Goal: Information Seeking & Learning: Learn about a topic

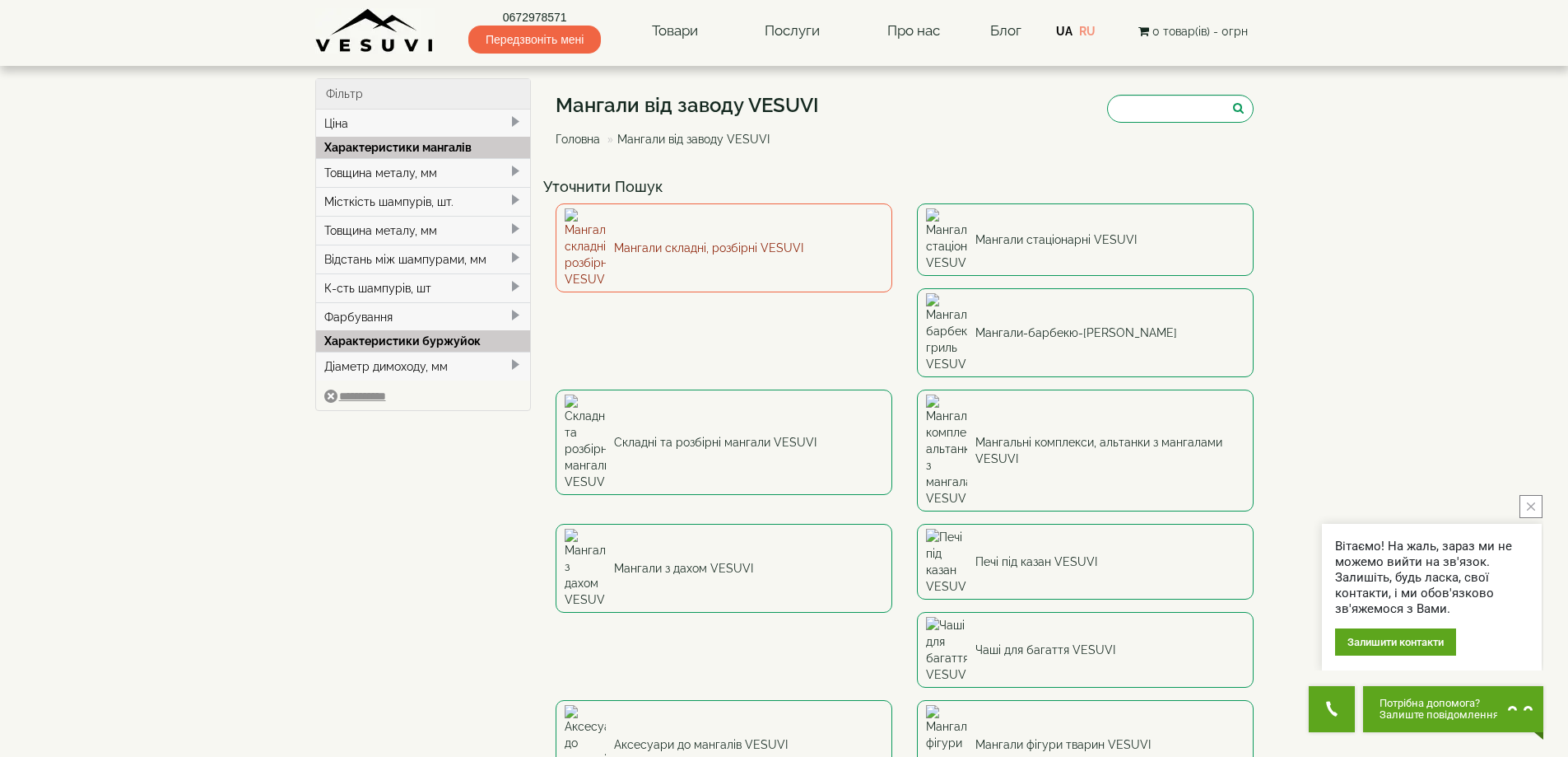
click at [666, 225] on link "Мангали складні, розбірні VESUVI" at bounding box center [725, 248] width 337 height 89
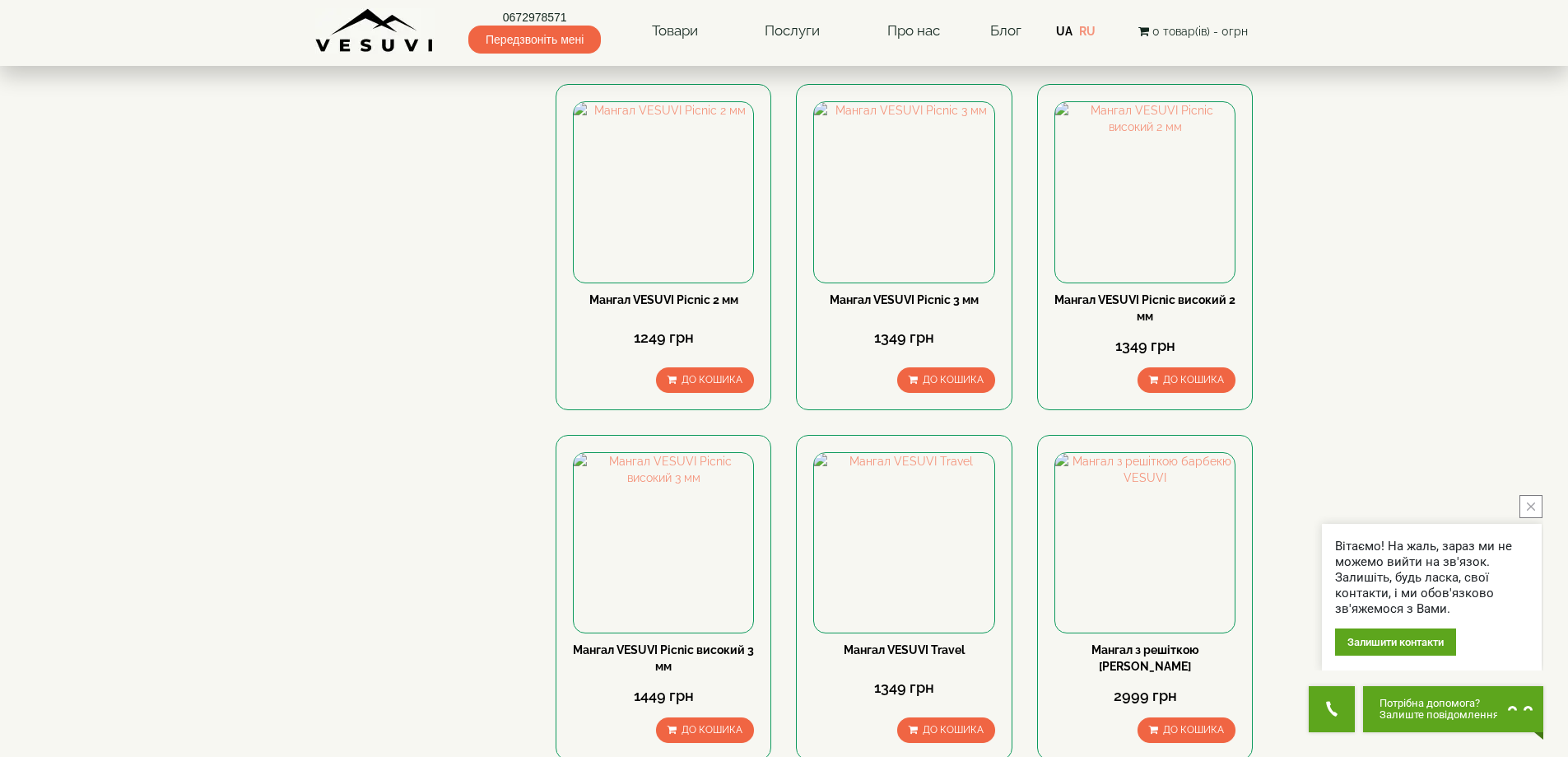
scroll to position [577, 0]
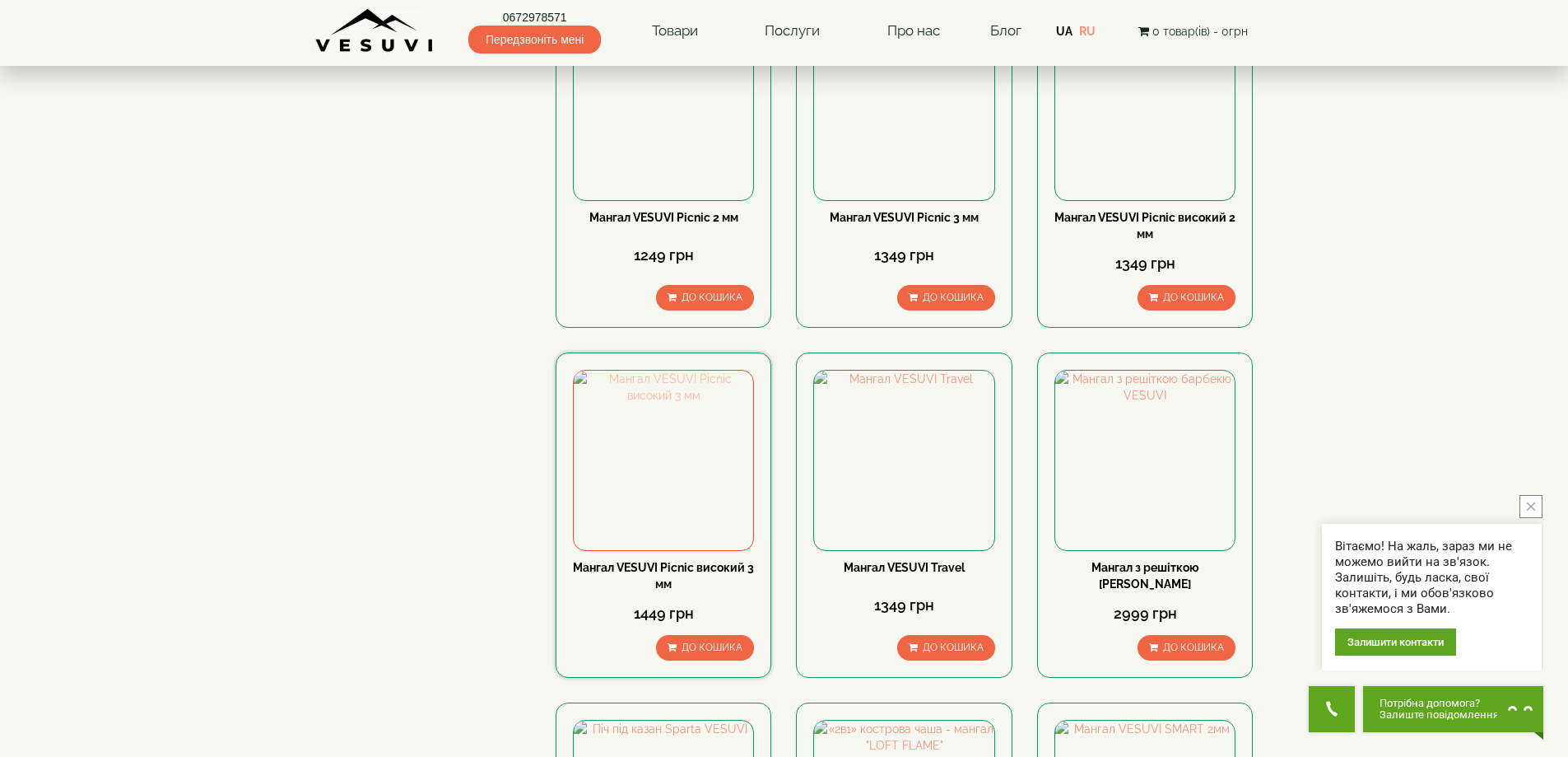
click at [676, 443] on img at bounding box center [663, 460] width 179 height 180
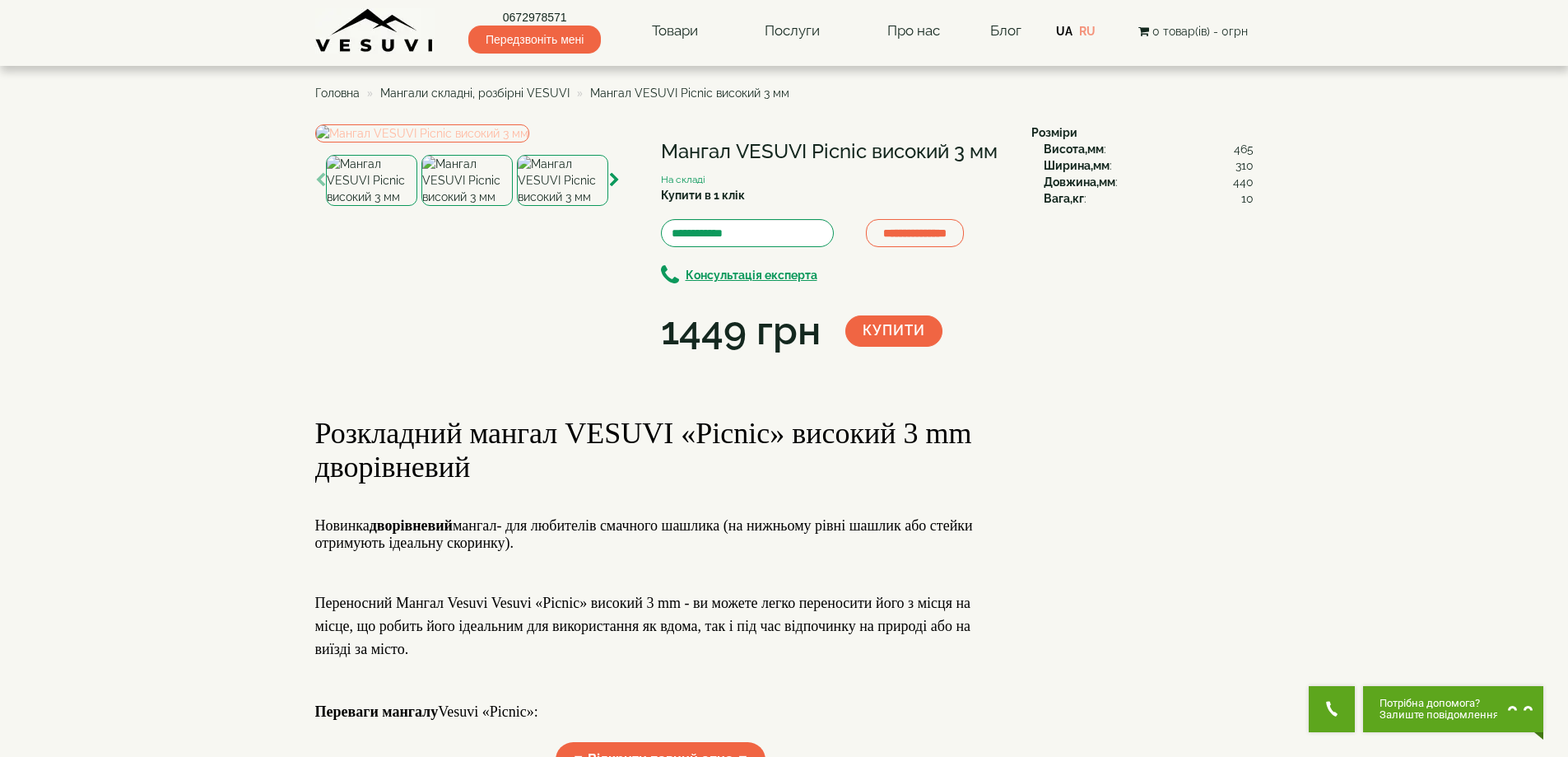
click at [480, 142] on img at bounding box center [422, 133] width 214 height 18
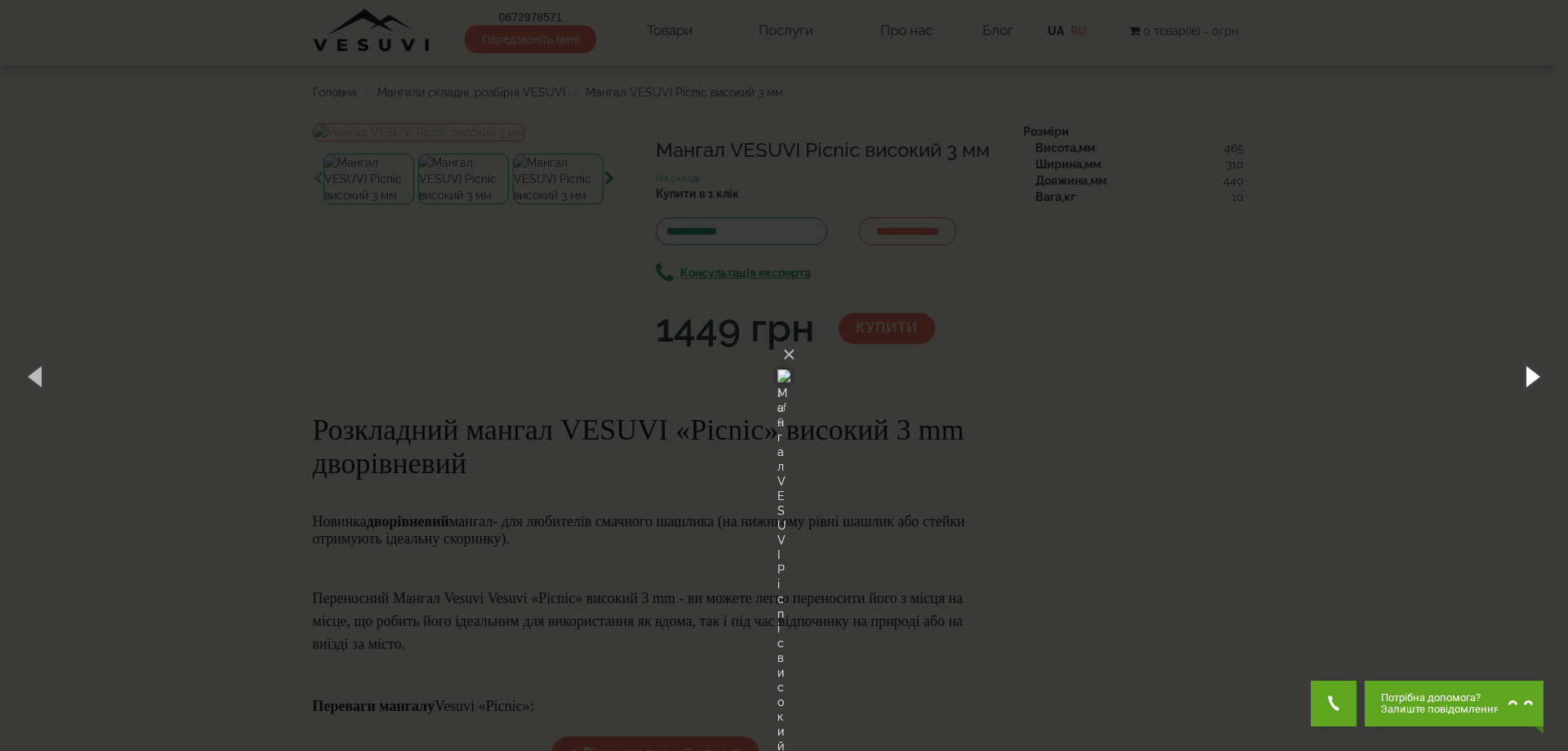
click at [1539, 375] on button "button" at bounding box center [1531, 376] width 74 height 89
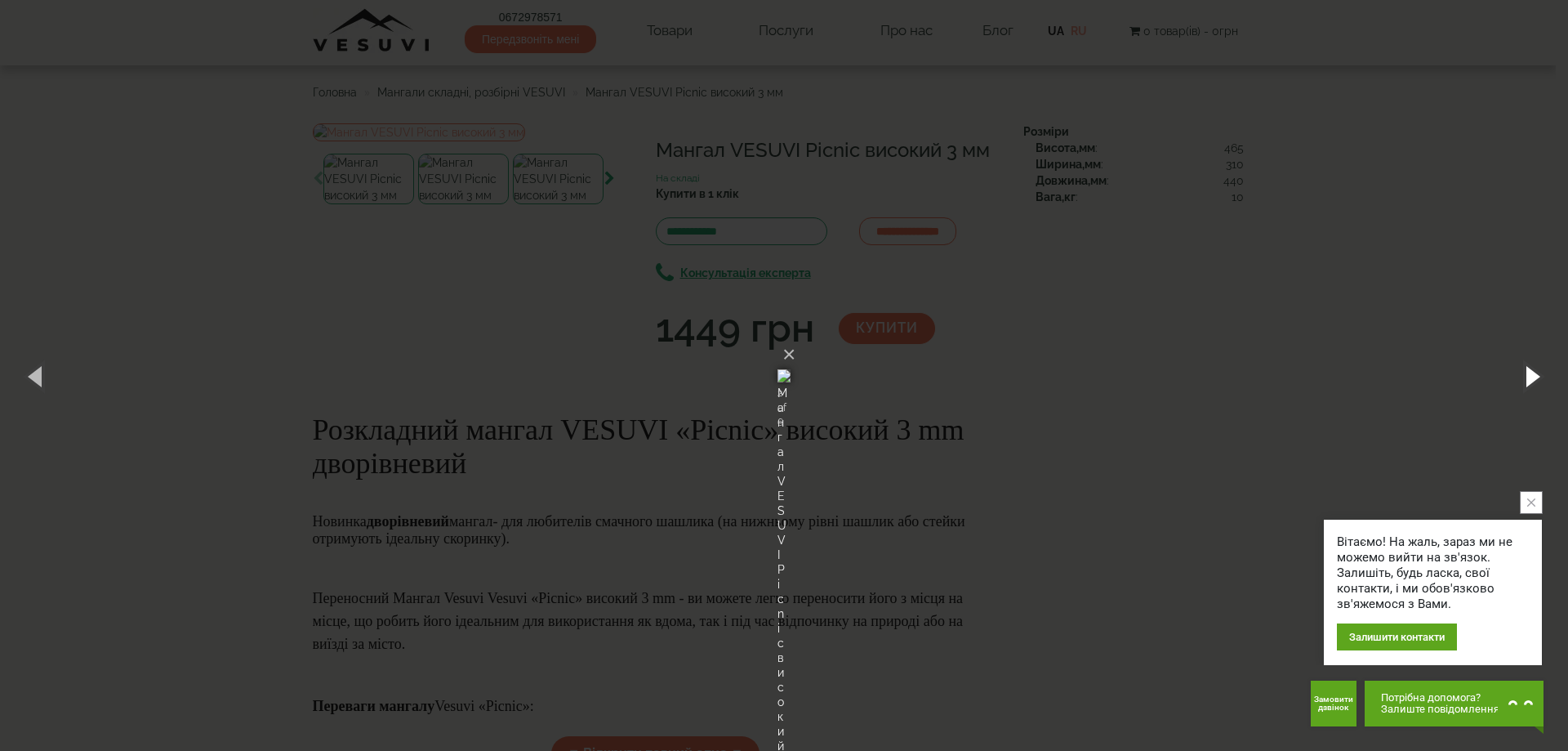
click at [1539, 375] on button "button" at bounding box center [1531, 376] width 74 height 89
click at [1535, 375] on button "button" at bounding box center [1531, 376] width 74 height 89
click at [796, 337] on button "×" at bounding box center [789, 355] width 13 height 36
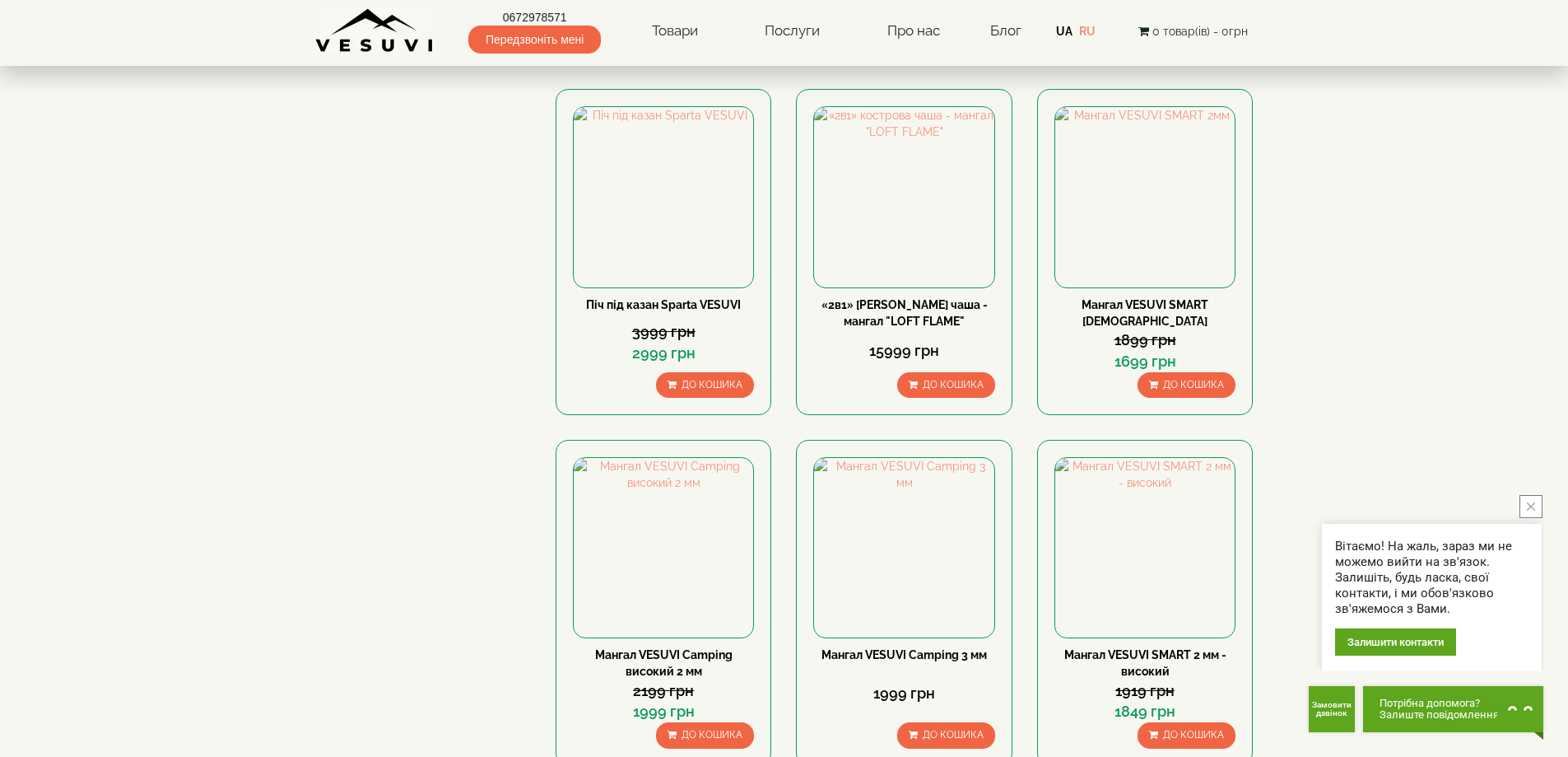
scroll to position [1153, 0]
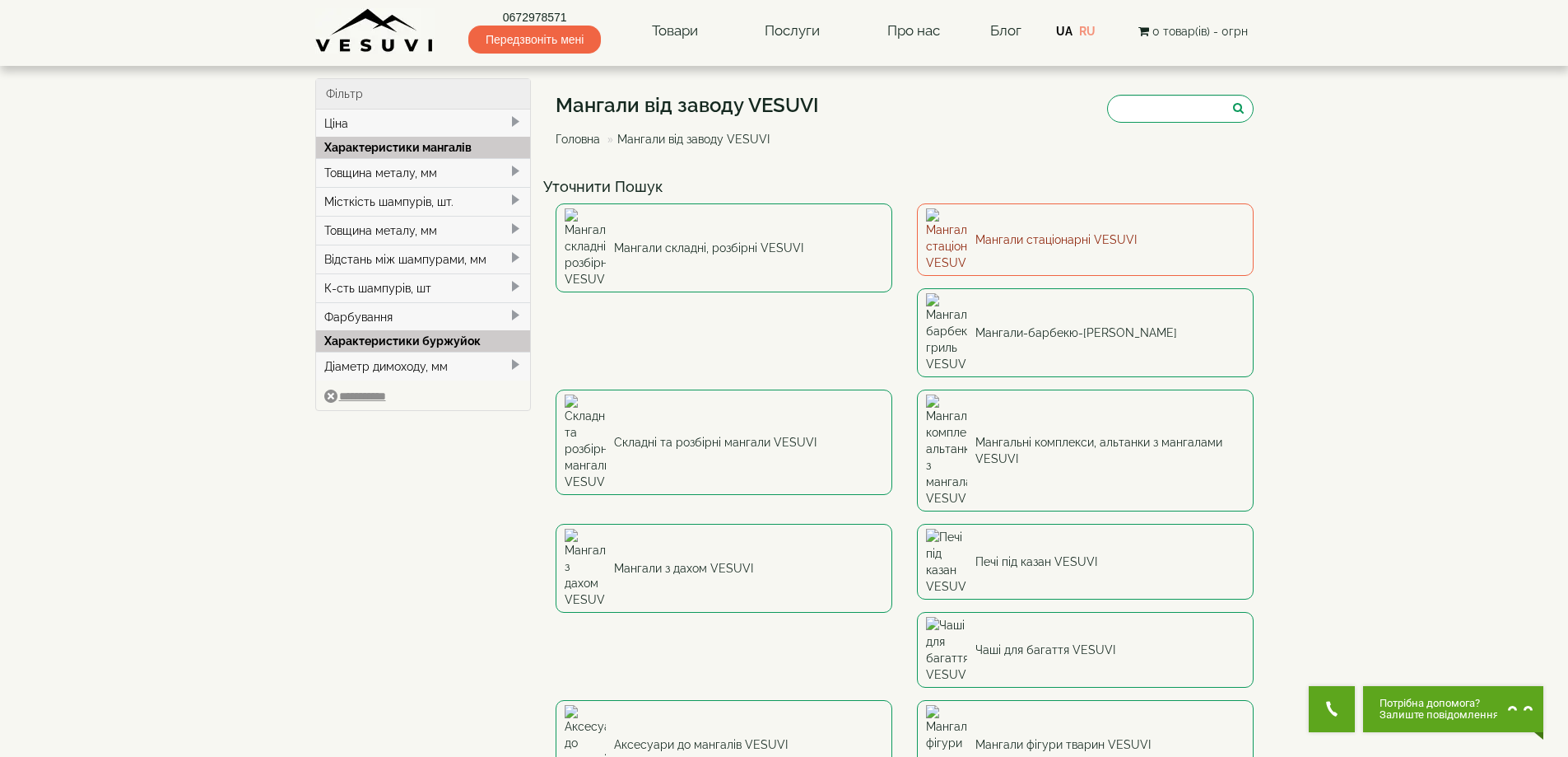
click at [1014, 224] on link "Мангали стаціонарні VESUVI" at bounding box center [1085, 239] width 337 height 72
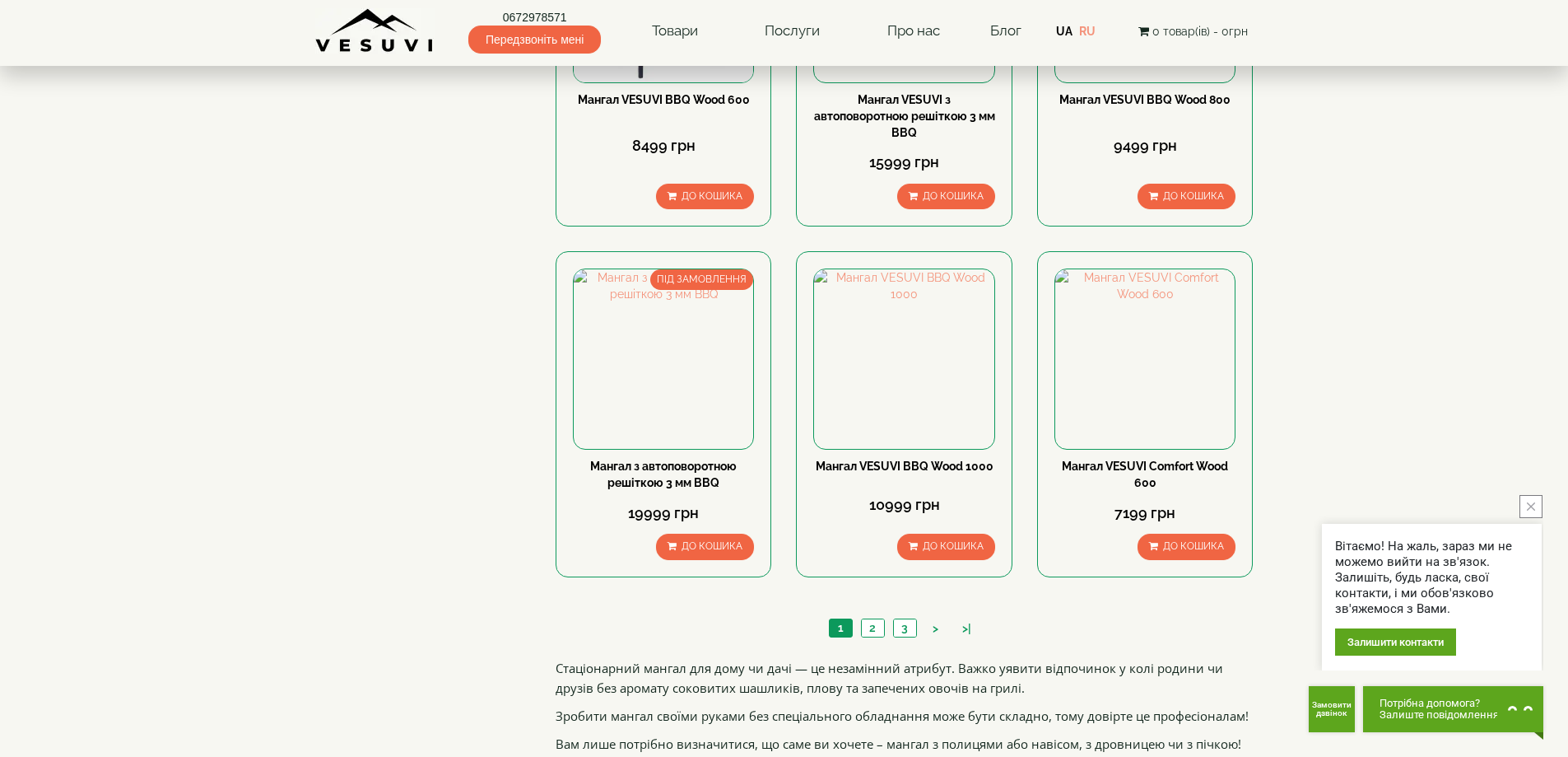
scroll to position [1318, 0]
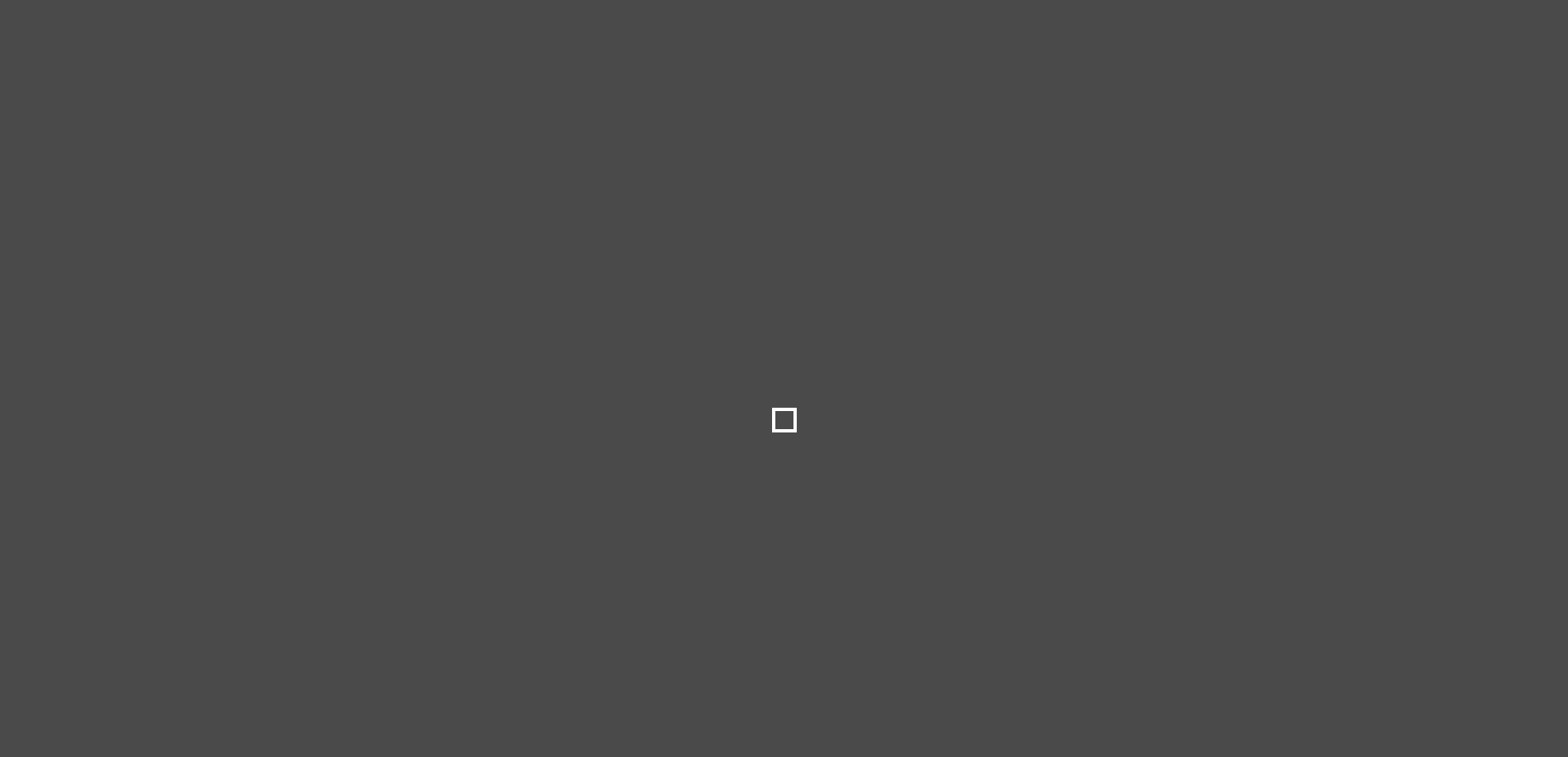
select select
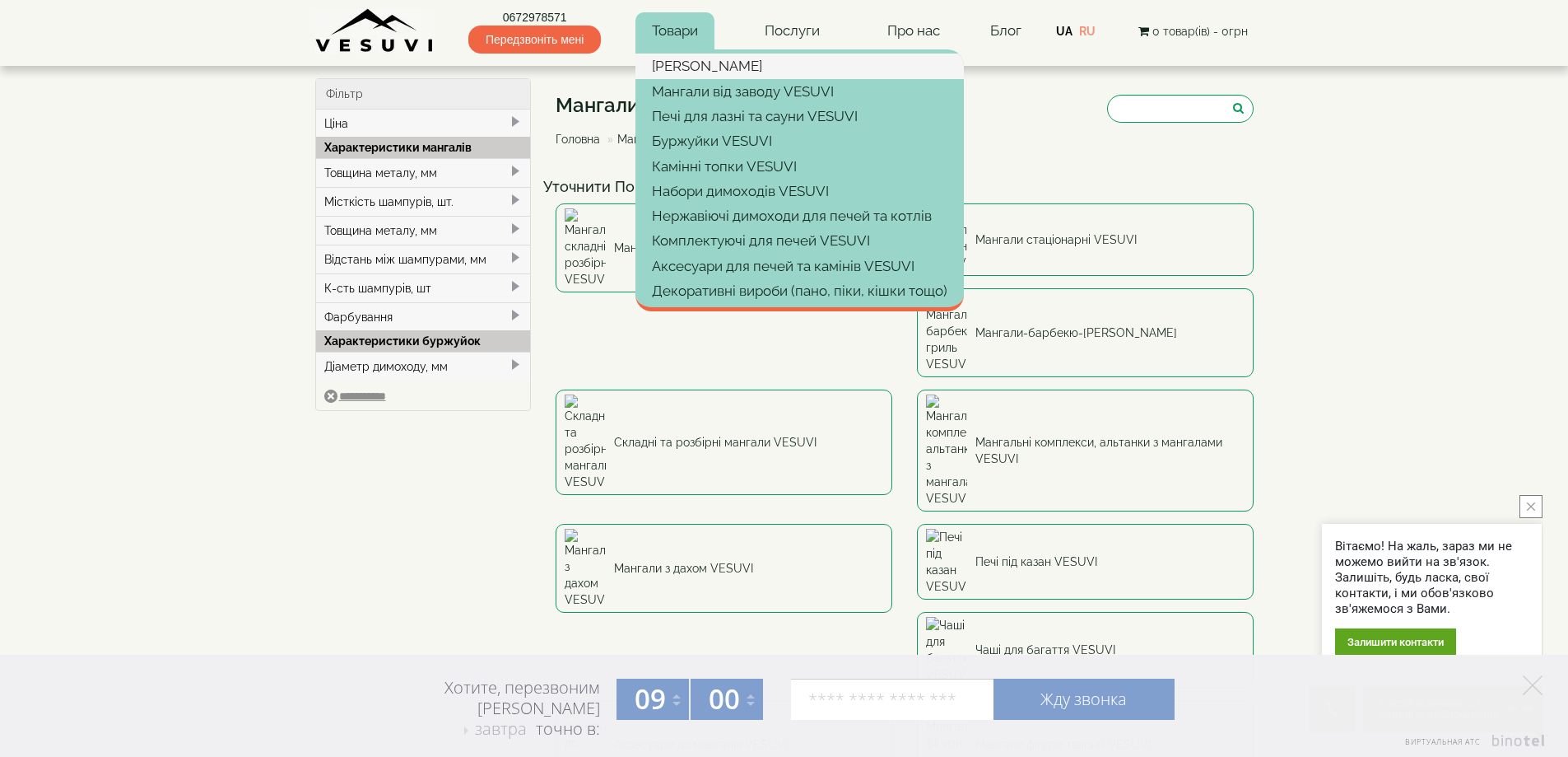
click at [699, 62] on link "[PERSON_NAME]" at bounding box center [800, 66] width 329 height 24
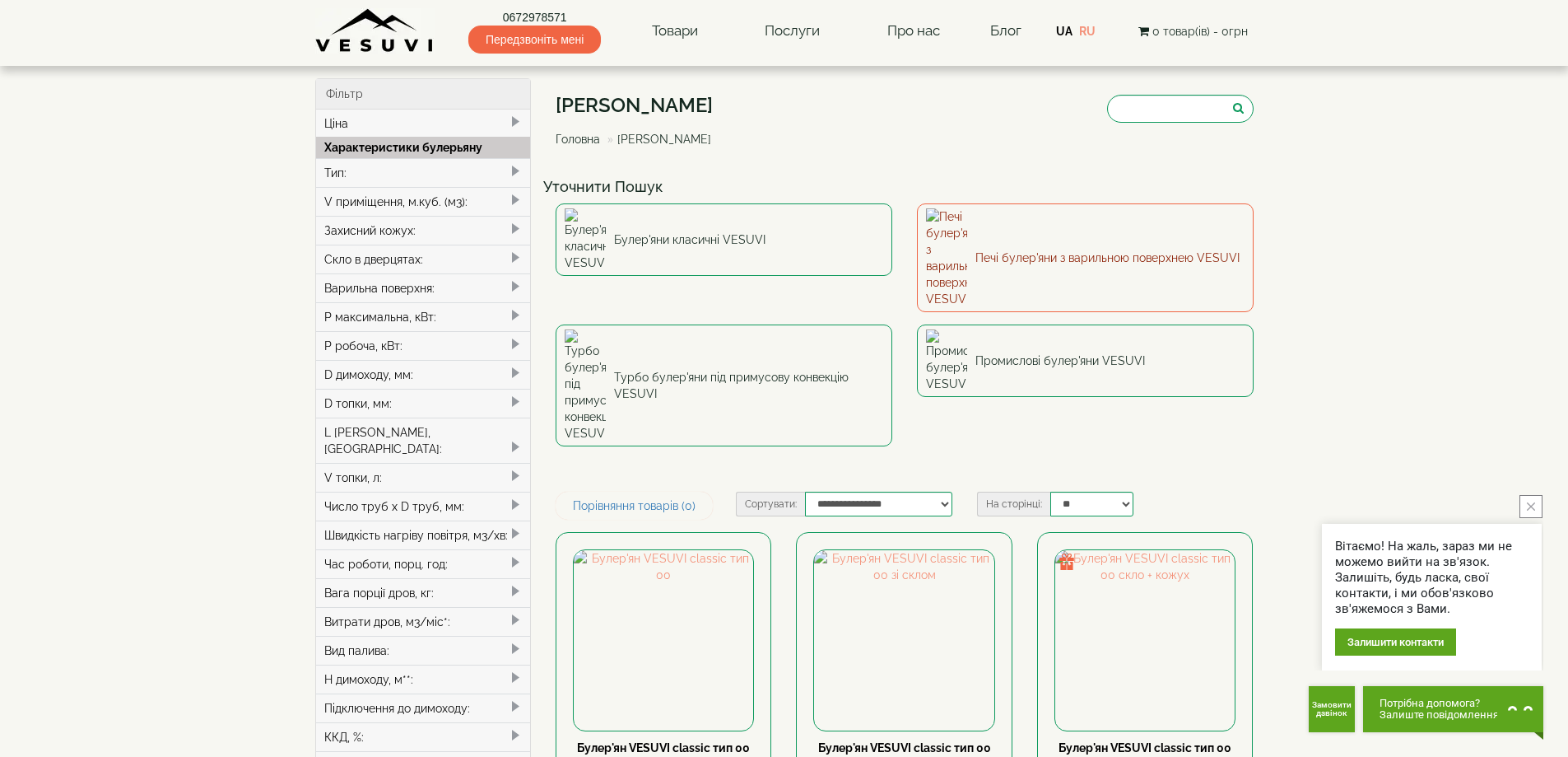
click at [1053, 227] on link "Печі булер'яни з варильною поверхнею VESUVI" at bounding box center [1085, 257] width 337 height 109
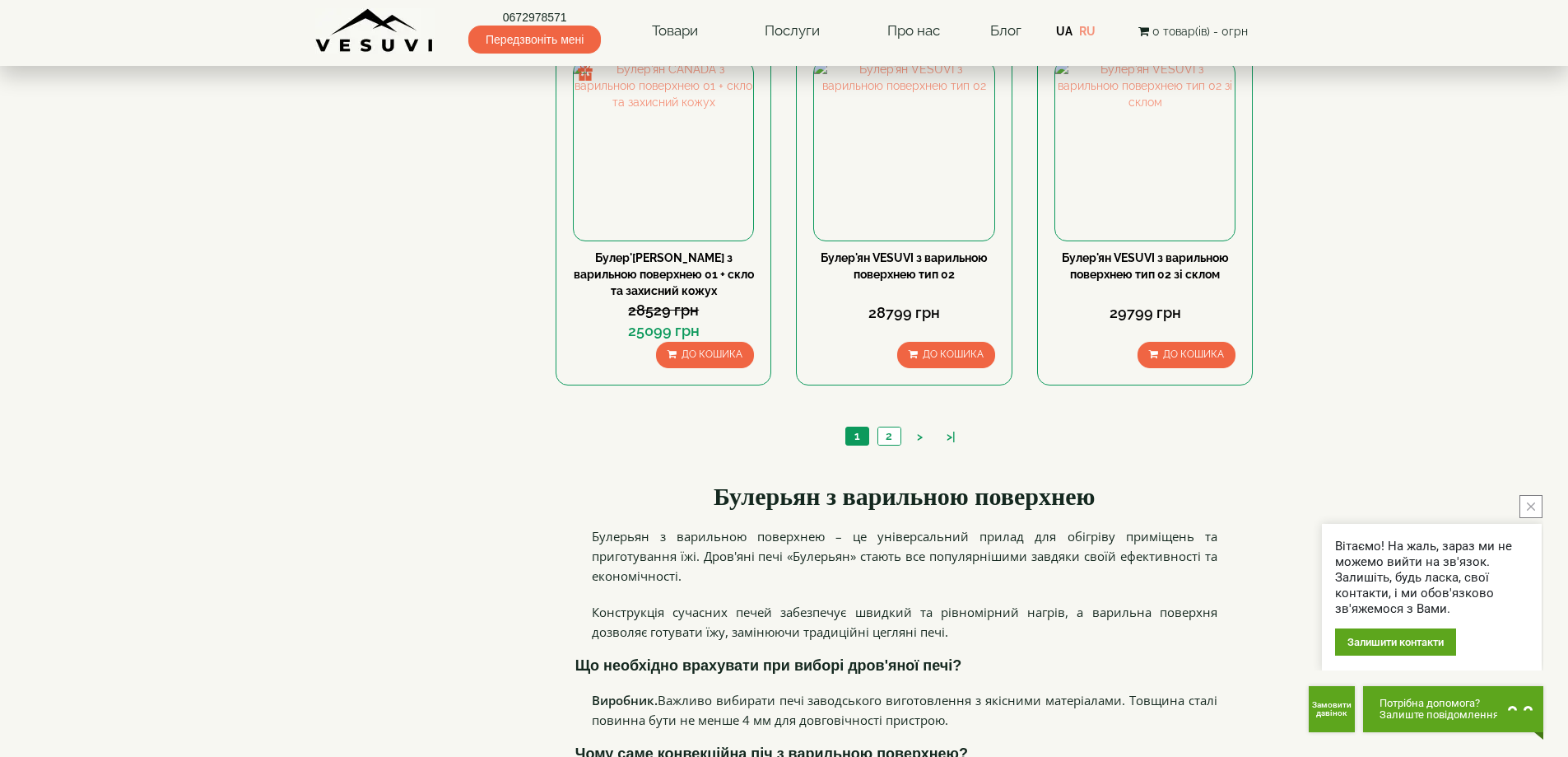
scroll to position [1647, 0]
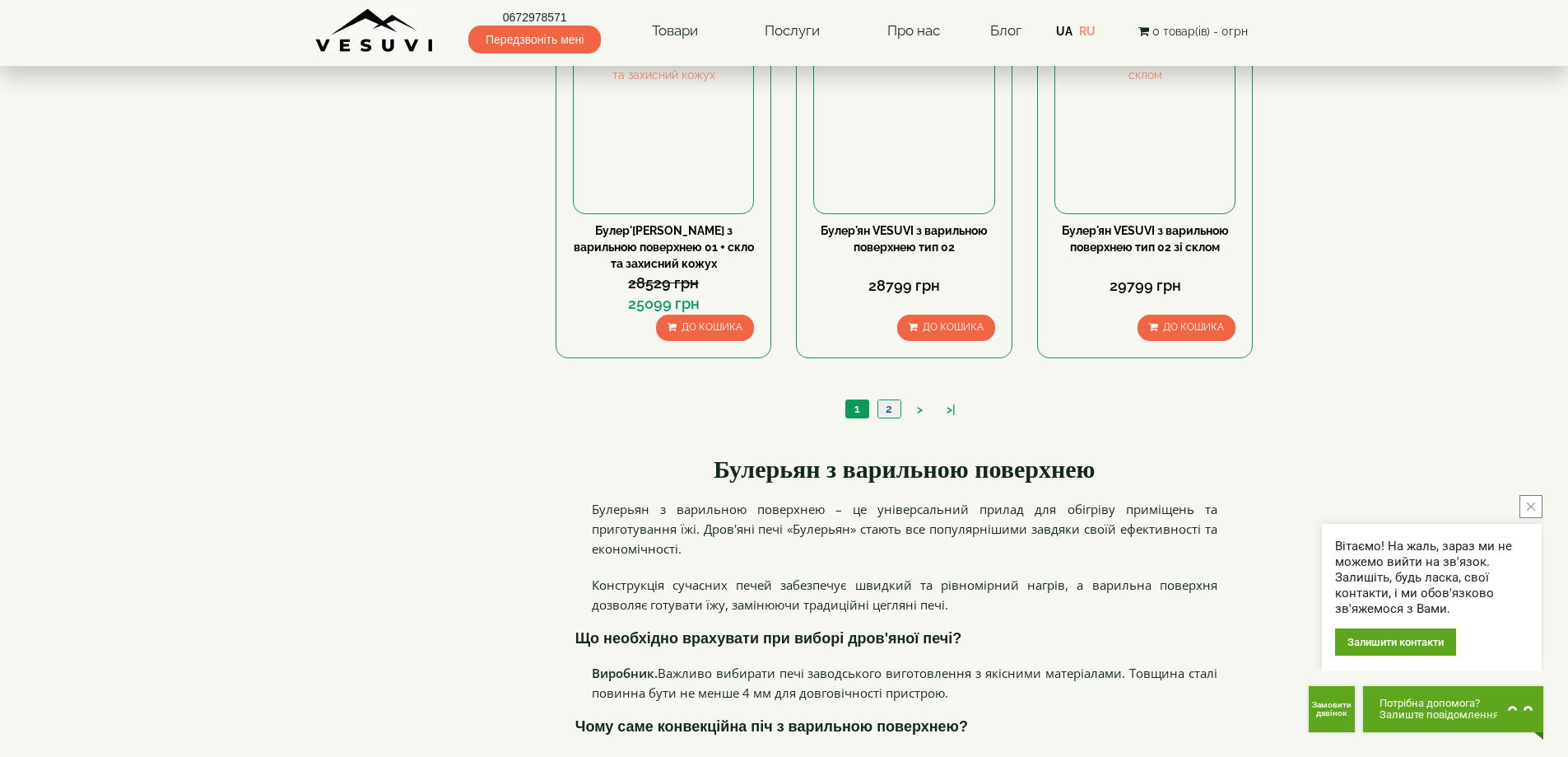
click at [888, 405] on link "2" at bounding box center [889, 409] width 23 height 18
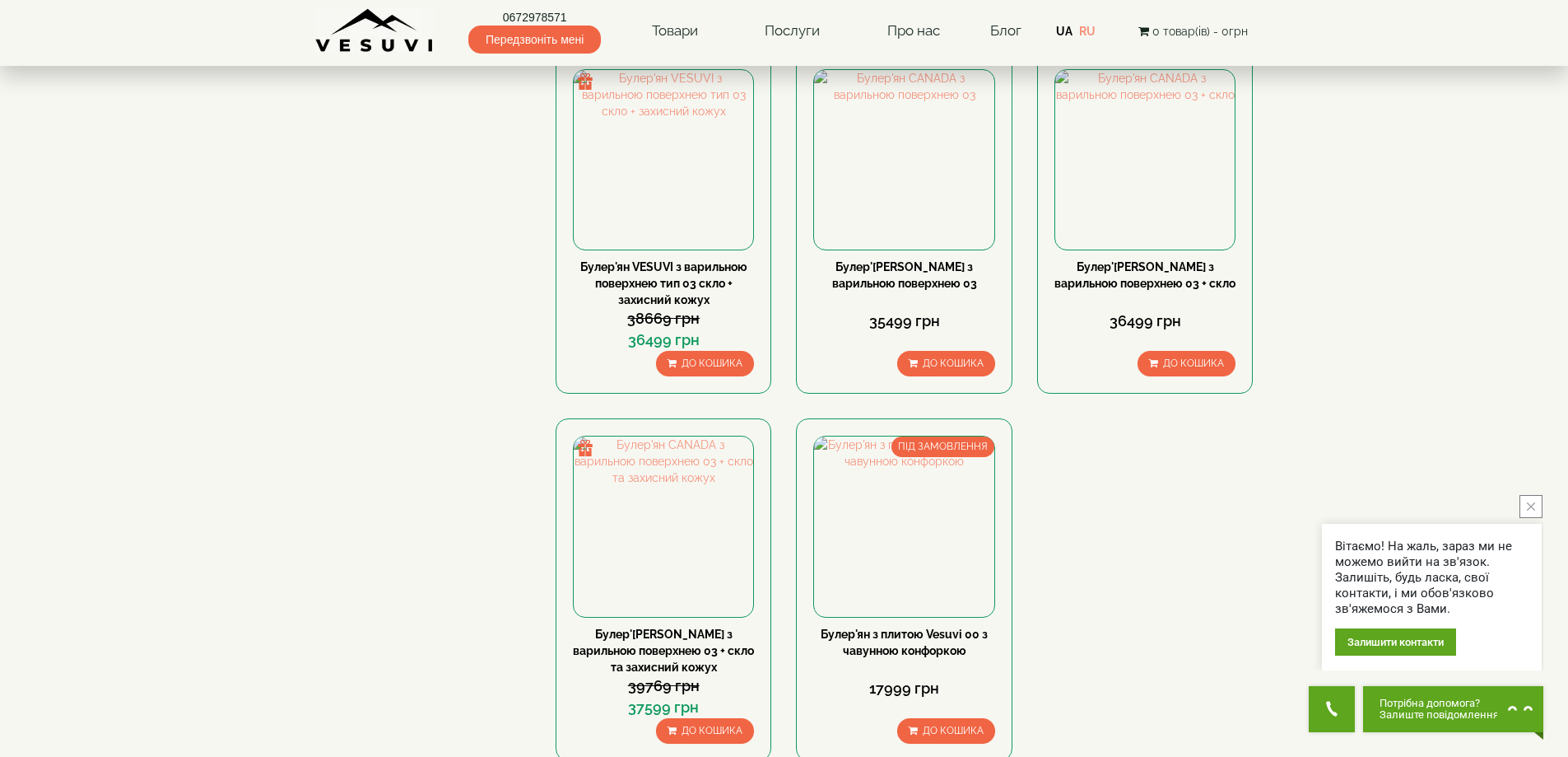
scroll to position [988, 0]
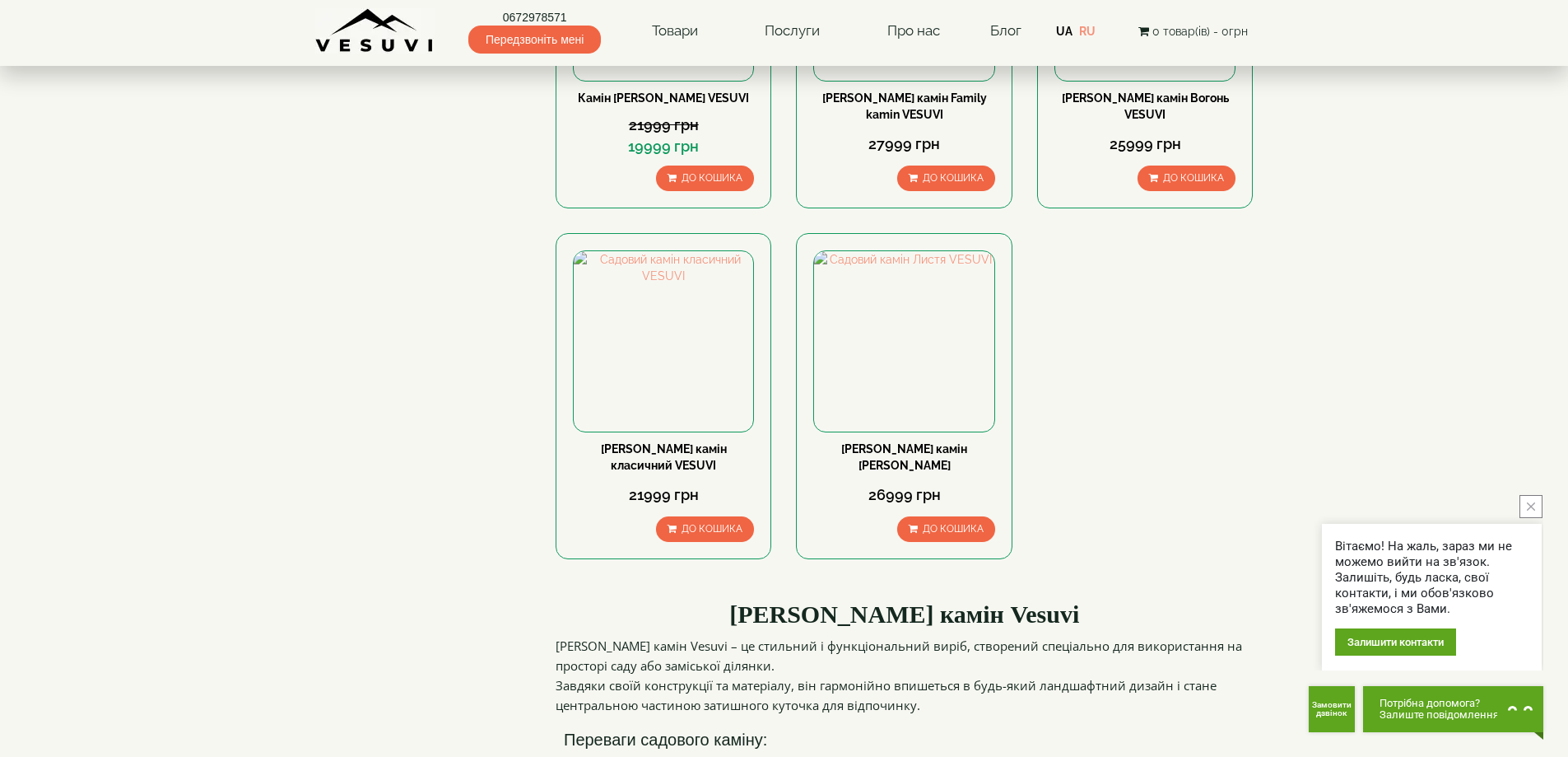
scroll to position [330, 0]
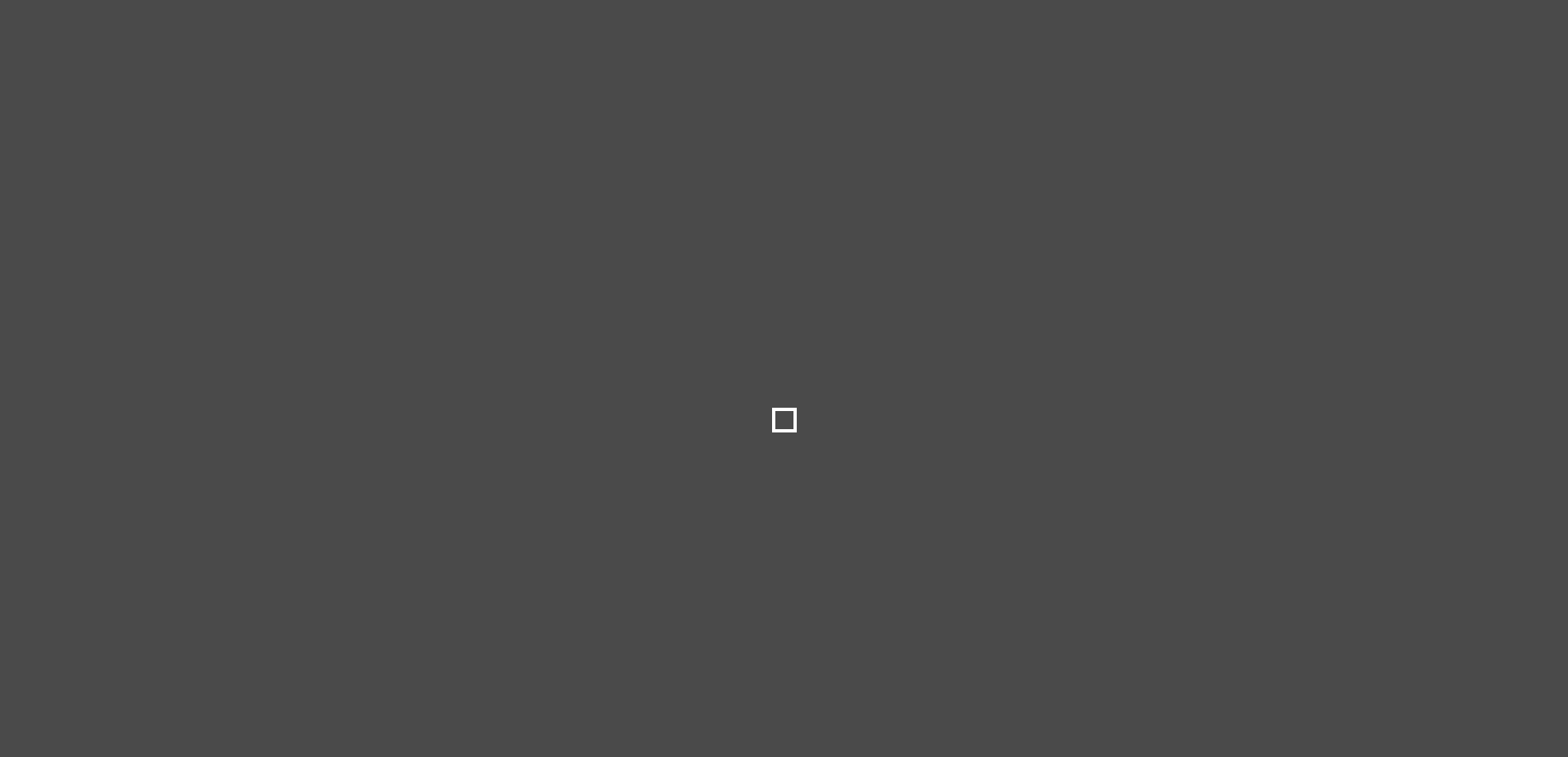
select select
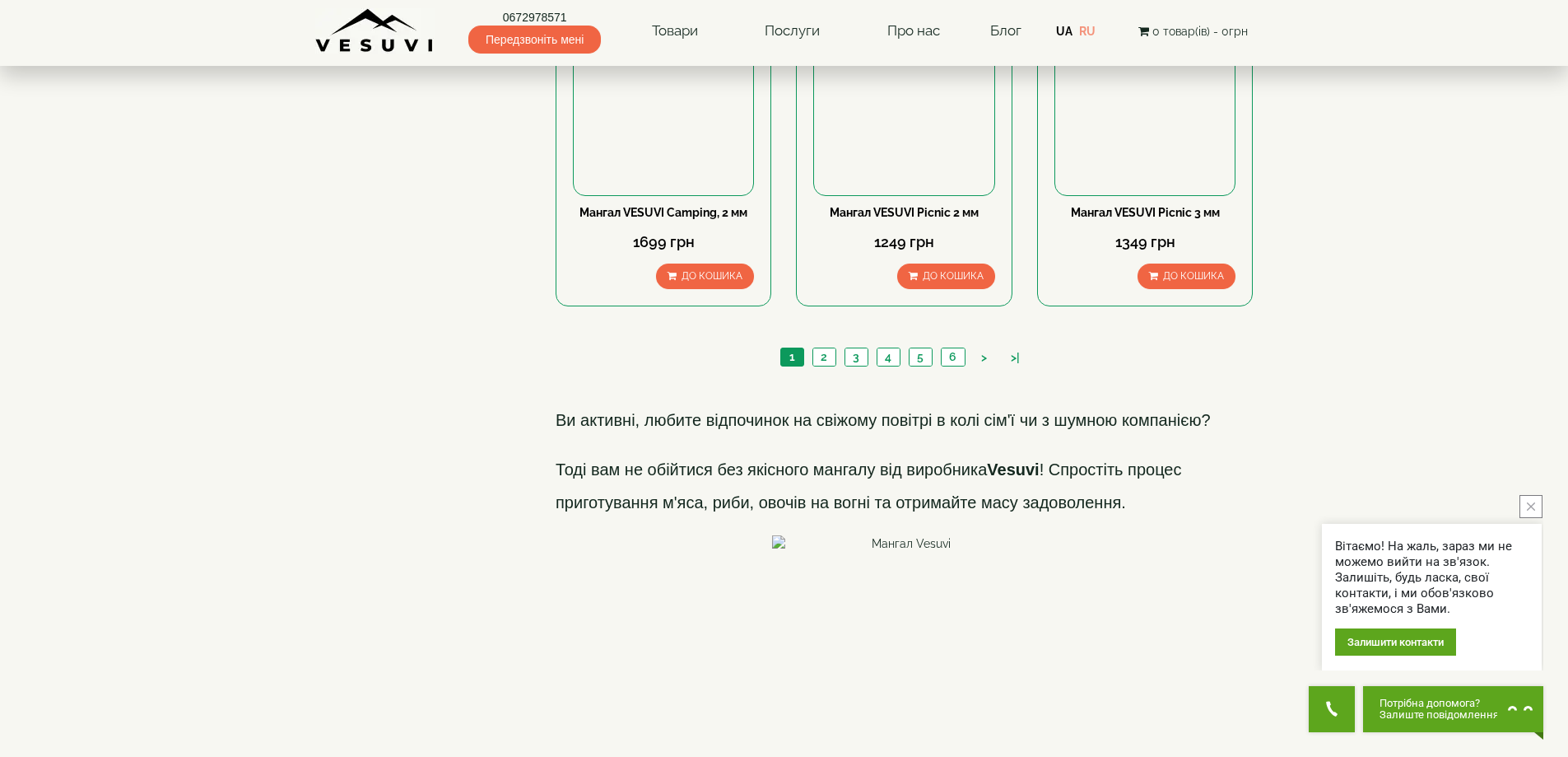
scroll to position [2388, 0]
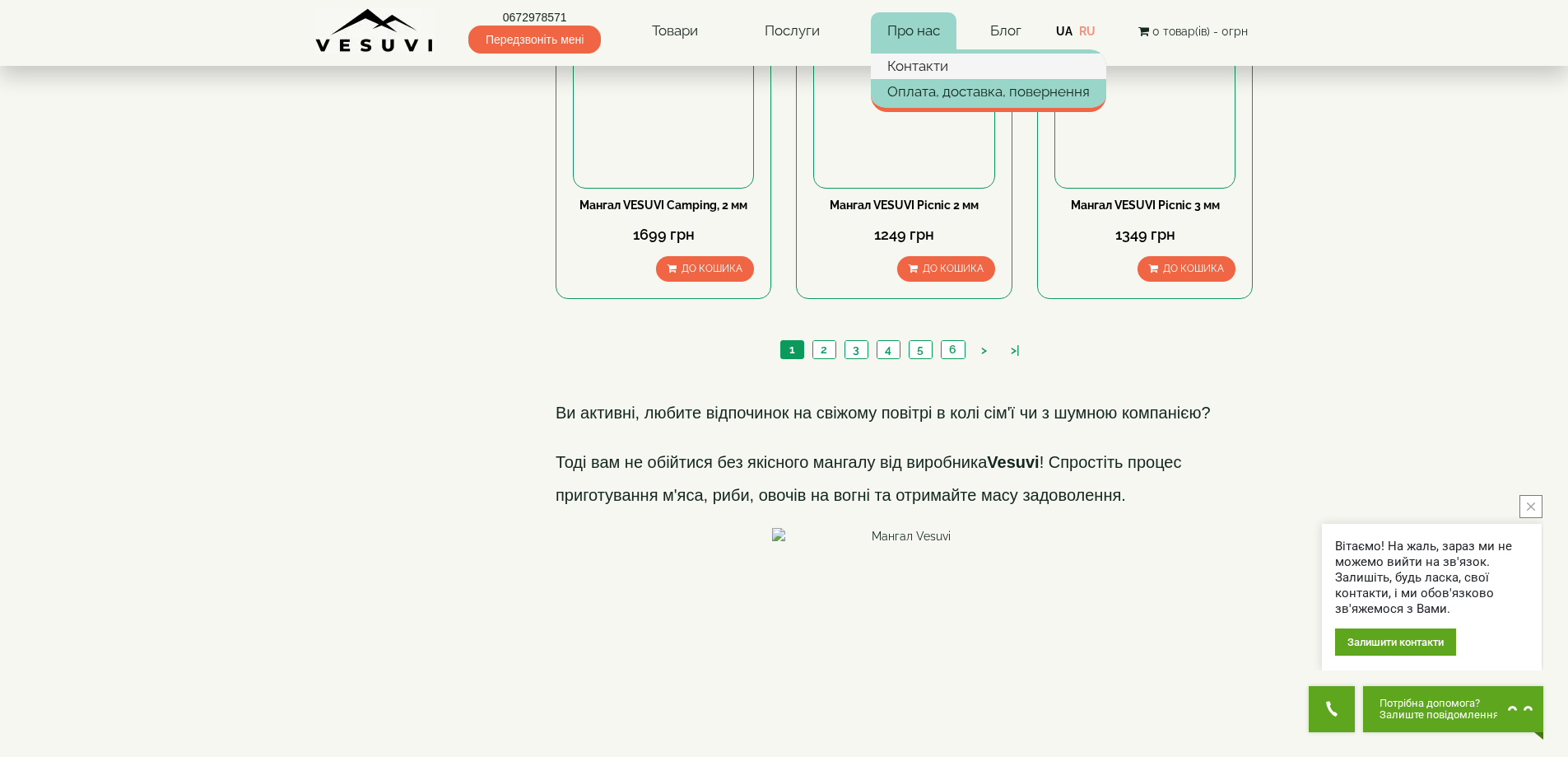
click at [906, 61] on link "Контакти" at bounding box center [988, 66] width 235 height 24
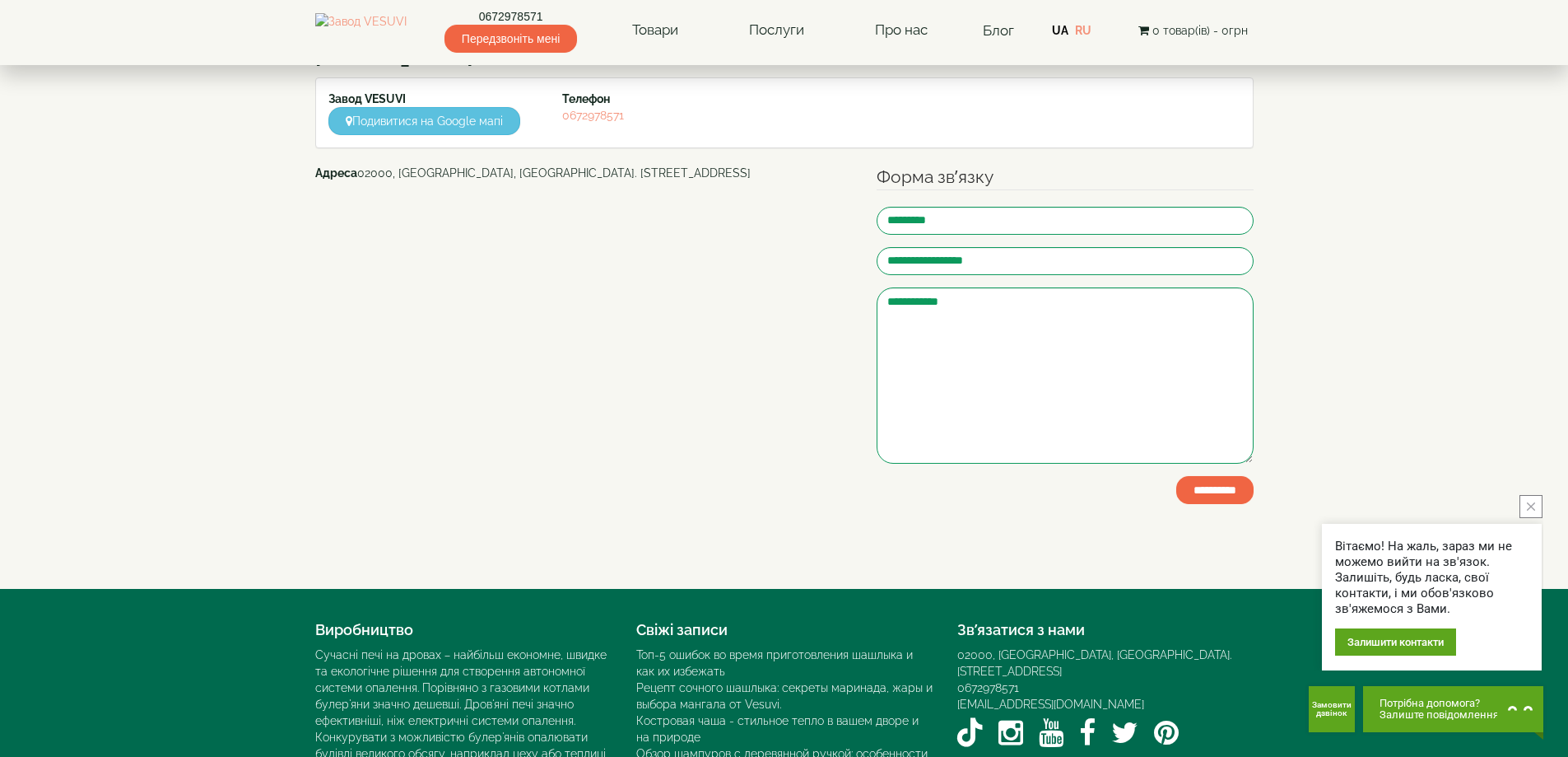
scroll to position [164, 0]
